Goal: Navigation & Orientation: Go to known website

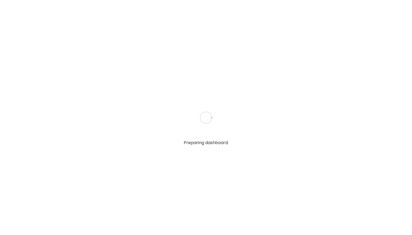
type input "**********"
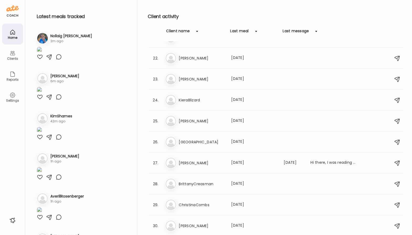
scroll to position [484, 0]
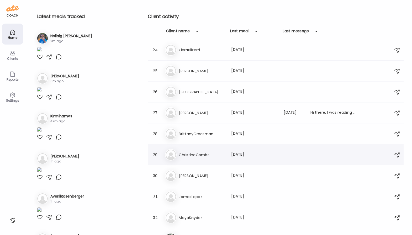
type input "**********"
click at [199, 158] on div "Ch ChristinaCombs Last meal: 14d ago" at bounding box center [276, 155] width 223 height 12
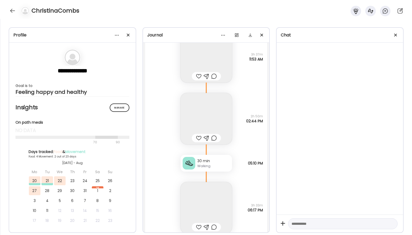
scroll to position [3770, 0]
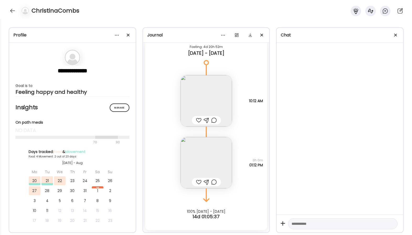
click at [212, 83] on img at bounding box center [205, 100] width 51 height 51
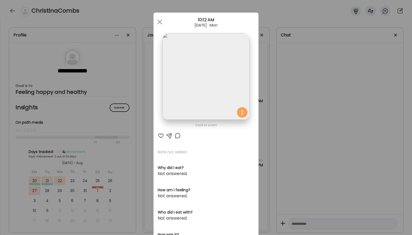
click at [230, 80] on img at bounding box center [205, 76] width 87 height 87
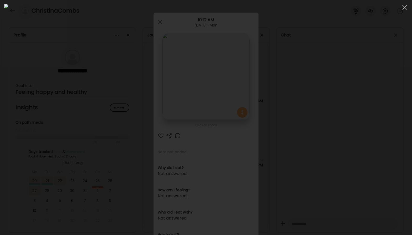
click at [358, 107] on div at bounding box center [205, 117] width 403 height 227
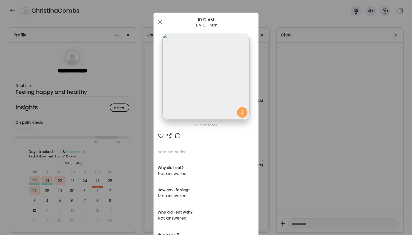
click at [358, 107] on div "Ate Coach Dashboard Wahoo! It’s official Take a moment to set up your Coach Pro…" at bounding box center [206, 117] width 412 height 235
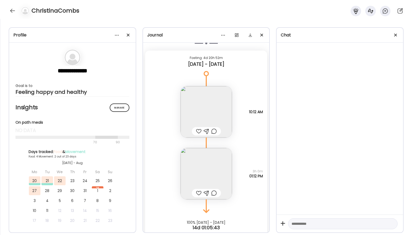
scroll to position [3755, 0]
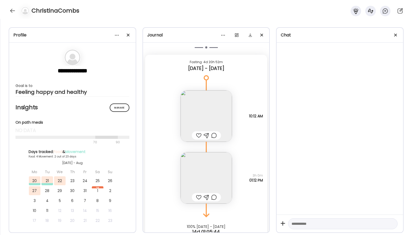
click at [205, 178] on img at bounding box center [205, 177] width 51 height 51
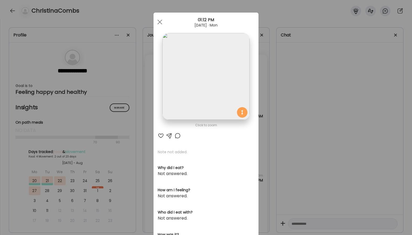
click at [238, 96] on img at bounding box center [205, 76] width 87 height 87
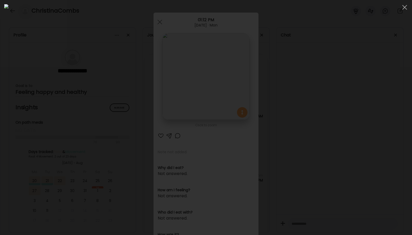
click at [371, 179] on div at bounding box center [205, 117] width 403 height 227
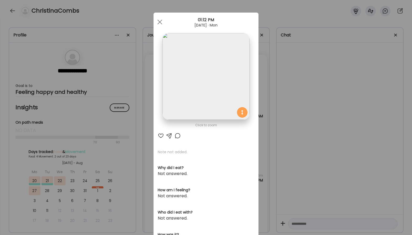
click at [309, 142] on div "Ate Coach Dashboard Wahoo! It’s official Take a moment to set up your Coach Pro…" at bounding box center [206, 117] width 412 height 235
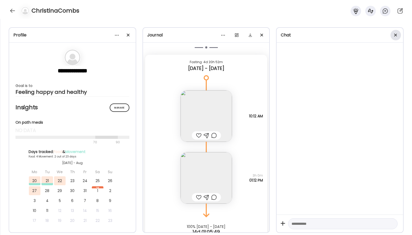
click at [397, 35] on div at bounding box center [395, 35] width 10 height 10
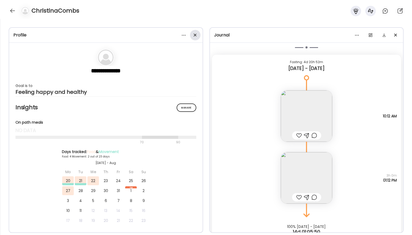
click at [196, 38] on div at bounding box center [195, 35] width 10 height 10
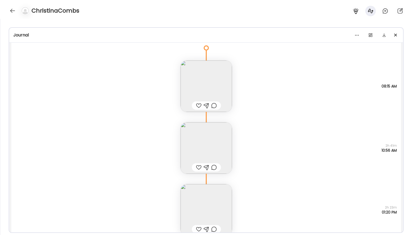
scroll to position [3494, 0]
click at [214, 139] on img at bounding box center [205, 147] width 51 height 51
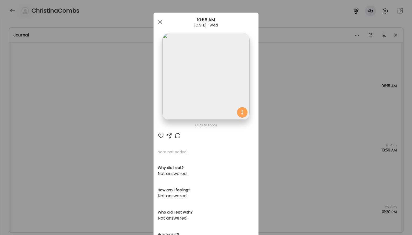
click at [212, 70] on img at bounding box center [205, 76] width 87 height 87
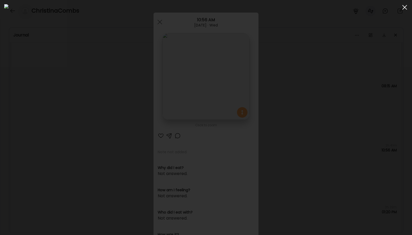
click at [404, 10] on div at bounding box center [404, 7] width 10 height 10
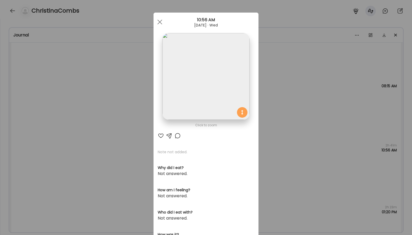
click at [320, 120] on div "Ate Coach Dashboard Wahoo! It’s official Take a moment to set up your Coach Pro…" at bounding box center [206, 117] width 412 height 235
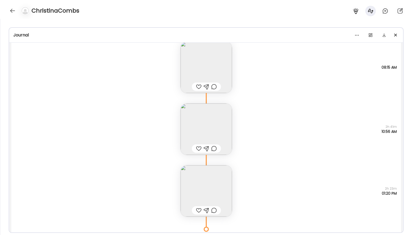
scroll to position [3521, 0]
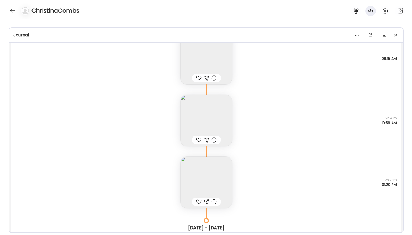
click at [213, 178] on img at bounding box center [205, 182] width 51 height 51
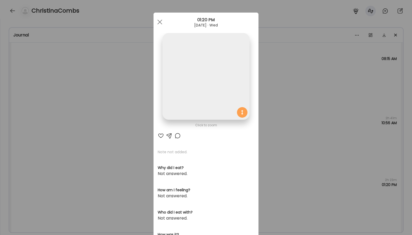
click at [226, 78] on img at bounding box center [205, 76] width 87 height 87
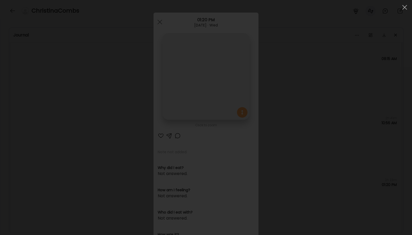
click at [272, 94] on div at bounding box center [205, 117] width 403 height 227
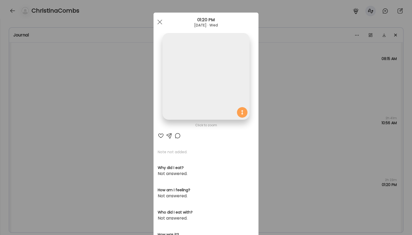
click at [284, 73] on div "Ate Coach Dashboard Wahoo! It’s official Take a moment to set up your Coach Pro…" at bounding box center [206, 117] width 412 height 235
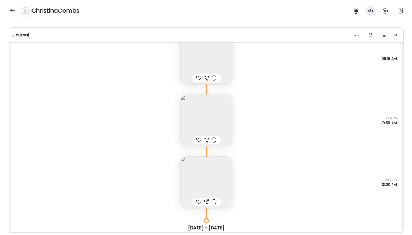
click at [202, 165] on img at bounding box center [205, 182] width 51 height 51
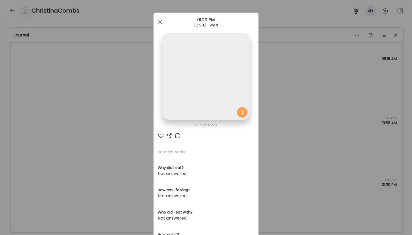
click at [309, 146] on div "Ate Coach Dashboard Wahoo! It’s official Take a moment to set up your Coach Pro…" at bounding box center [206, 117] width 412 height 235
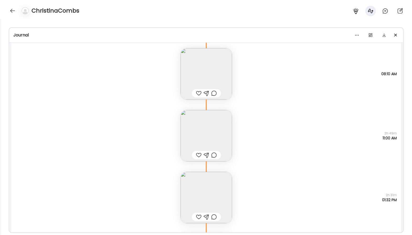
scroll to position [2765, 0]
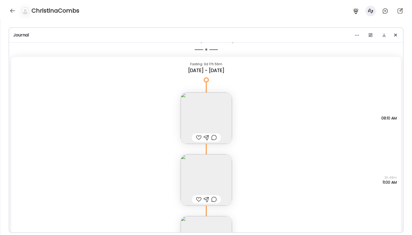
click at [205, 119] on img at bounding box center [205, 118] width 51 height 51
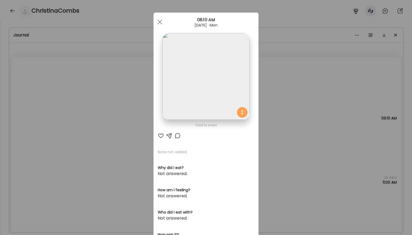
click at [288, 100] on div "Ate Coach Dashboard Wahoo! It’s official Take a moment to set up your Coach Pro…" at bounding box center [206, 117] width 412 height 235
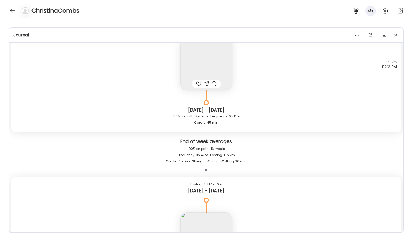
scroll to position [2498, 0]
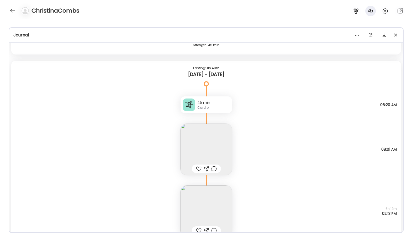
click at [223, 140] on img at bounding box center [205, 149] width 51 height 51
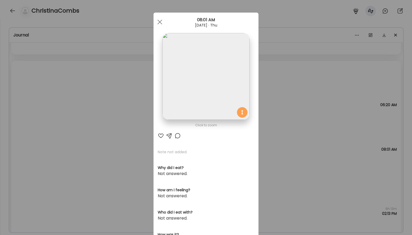
click at [281, 117] on div "Ate Coach Dashboard Wahoo! It’s official Take a moment to set up your Coach Pro…" at bounding box center [206, 117] width 412 height 235
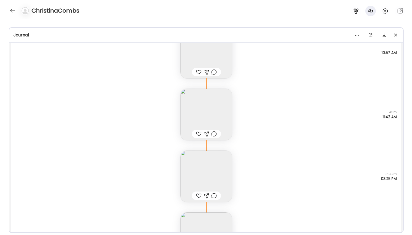
scroll to position [2103, 0]
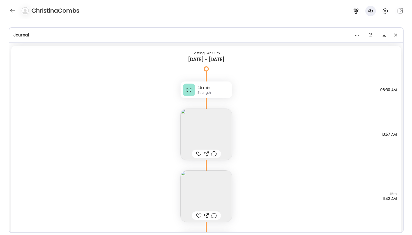
click at [213, 127] on img at bounding box center [205, 134] width 51 height 51
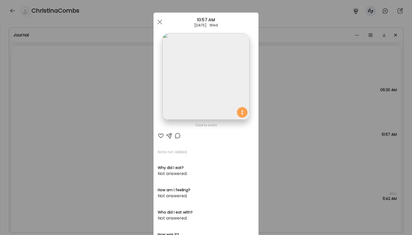
click at [289, 123] on div "Ate Coach Dashboard Wahoo! It’s official Take a moment to set up your Coach Pro…" at bounding box center [206, 117] width 412 height 235
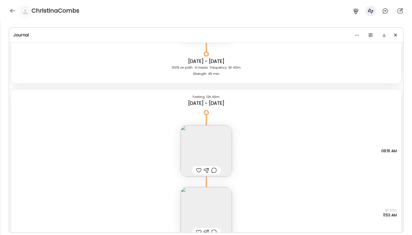
scroll to position [1652, 0]
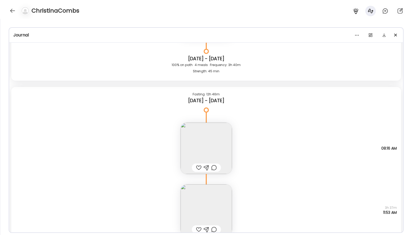
click at [212, 144] on img at bounding box center [205, 148] width 51 height 51
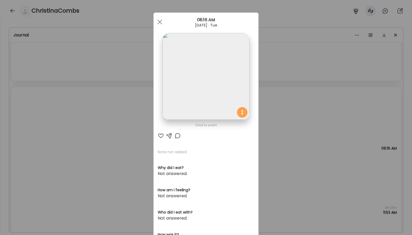
click at [303, 107] on div "Ate Coach Dashboard Wahoo! It’s official Take a moment to set up your Coach Pro…" at bounding box center [206, 117] width 412 height 235
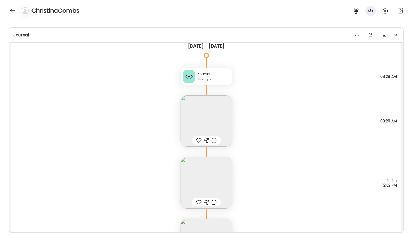
scroll to position [1317, 0]
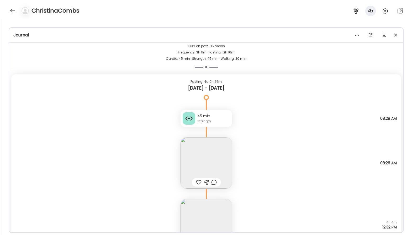
click at [222, 170] on img at bounding box center [205, 162] width 51 height 51
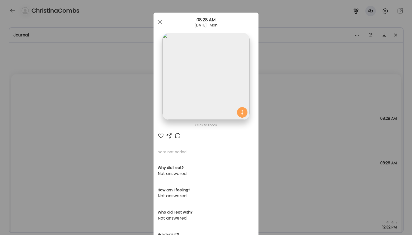
click at [275, 129] on div "Ate Coach Dashboard Wahoo! It’s official Take a moment to set up your Coach Pro…" at bounding box center [206, 117] width 412 height 235
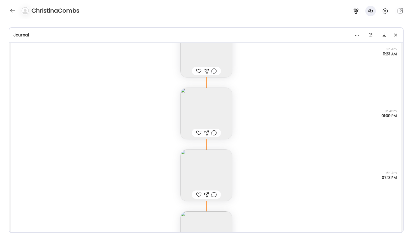
scroll to position [874, 0]
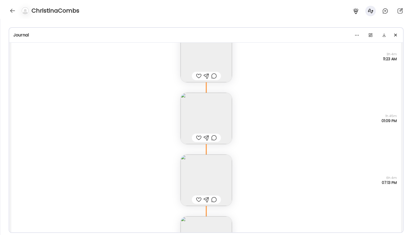
click at [221, 120] on img at bounding box center [205, 118] width 51 height 51
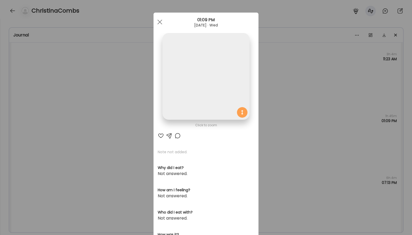
click at [286, 111] on div "Ate Coach Dashboard Wahoo! It’s official Take a moment to set up your Coach Pro…" at bounding box center [206, 117] width 412 height 235
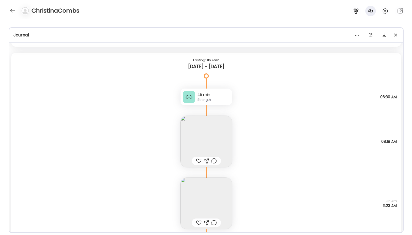
scroll to position [837, 0]
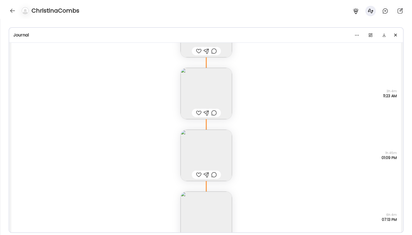
click at [204, 147] on img at bounding box center [205, 155] width 51 height 51
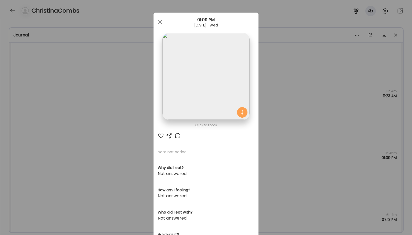
click at [198, 64] on img at bounding box center [205, 76] width 87 height 87
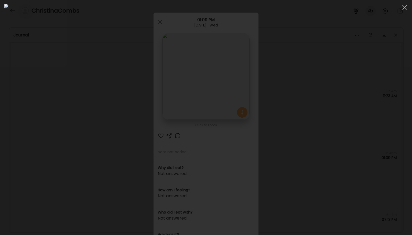
click at [329, 112] on div at bounding box center [205, 117] width 403 height 227
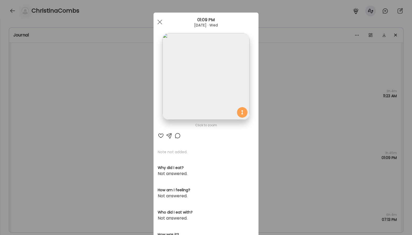
click at [288, 130] on div "Ate Coach Dashboard Wahoo! It’s official Take a moment to set up your Coach Pro…" at bounding box center [206, 117] width 412 height 235
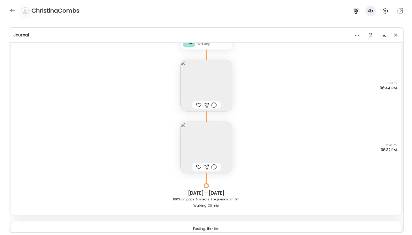
scroll to position [559, 0]
click at [205, 75] on img at bounding box center [205, 85] width 51 height 51
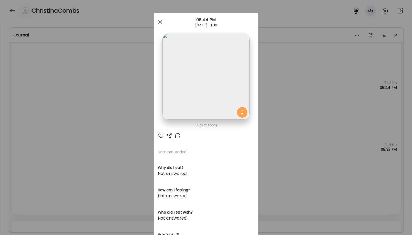
click at [278, 98] on div "Ate Coach Dashboard Wahoo! It’s official Take a moment to set up your Coach Pro…" at bounding box center [206, 117] width 412 height 235
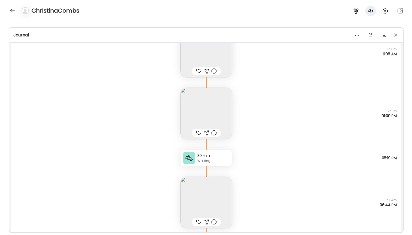
scroll to position [369, 0]
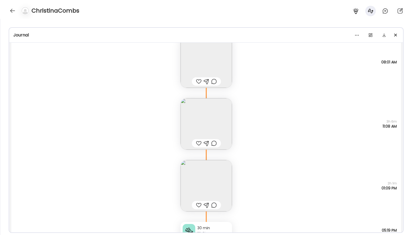
click at [217, 182] on img at bounding box center [205, 185] width 51 height 51
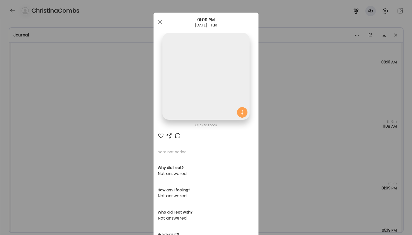
click at [295, 100] on div "Ate Coach Dashboard Wahoo! It’s official Take a moment to set up your Coach Pro…" at bounding box center [206, 117] width 412 height 235
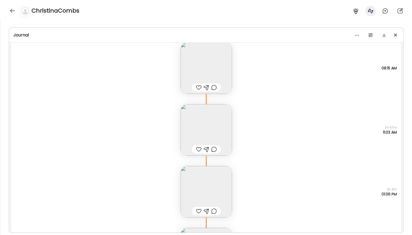
scroll to position [1335, 0]
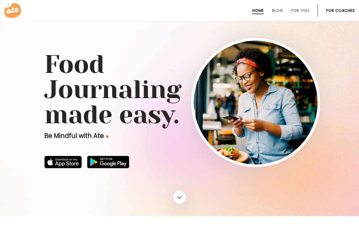
scroll to position [274, 0]
